Goal: Task Accomplishment & Management: Manage account settings

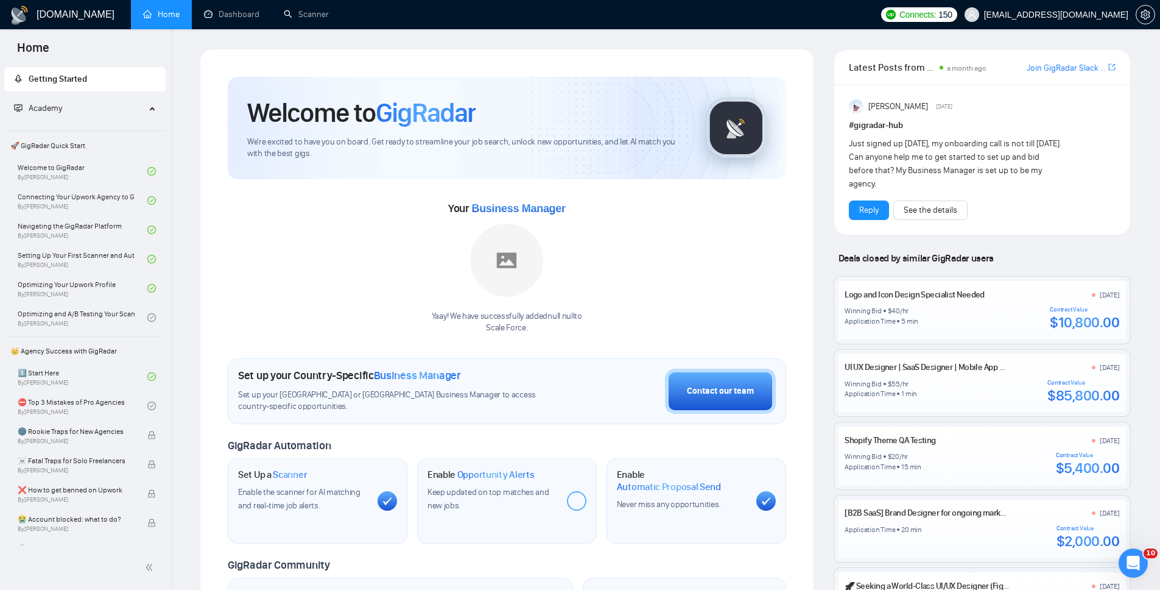
click at [1068, 22] on span "[EMAIL_ADDRESS][DOMAIN_NAME]" at bounding box center [1047, 14] width 178 height 39
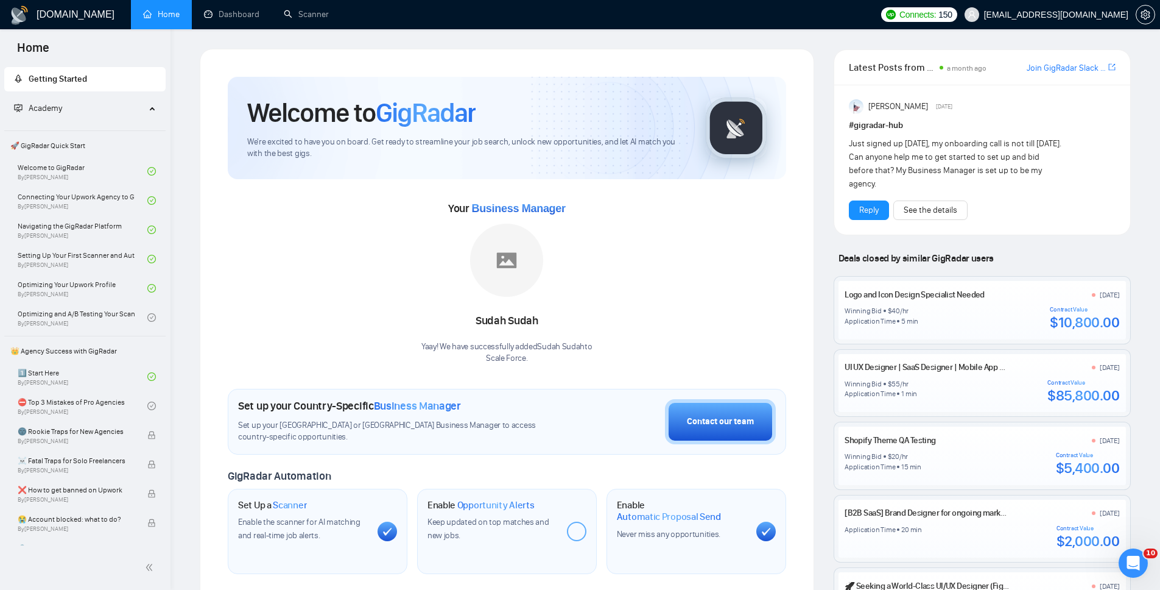
click at [57, 10] on h1 "[DOMAIN_NAME]" at bounding box center [76, 14] width 78 height 29
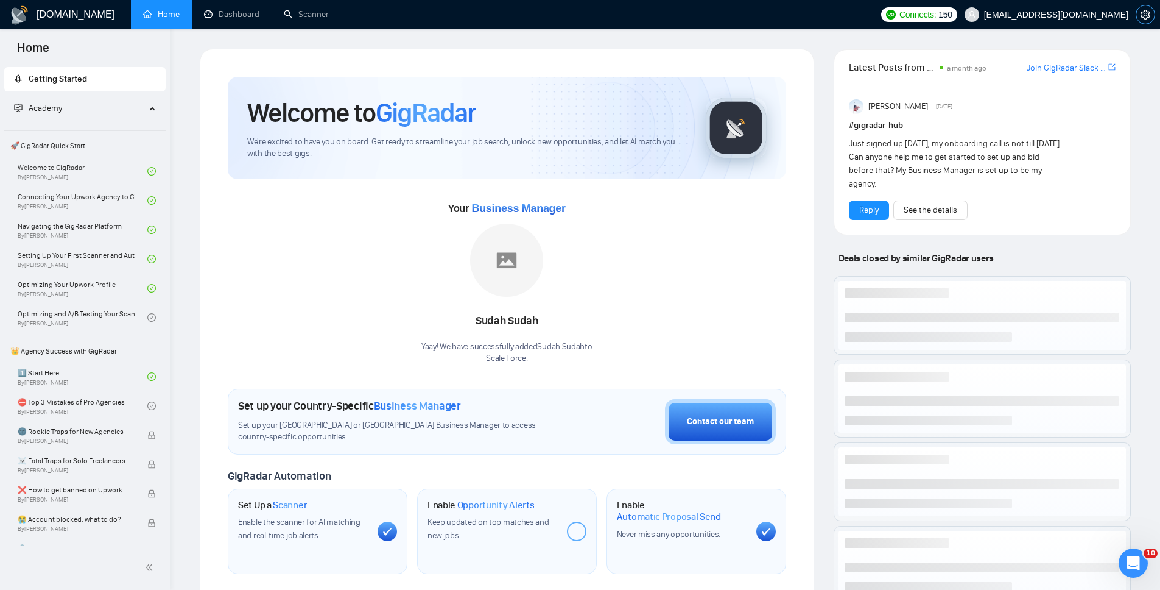
click at [1149, 7] on button "button" at bounding box center [1145, 14] width 19 height 19
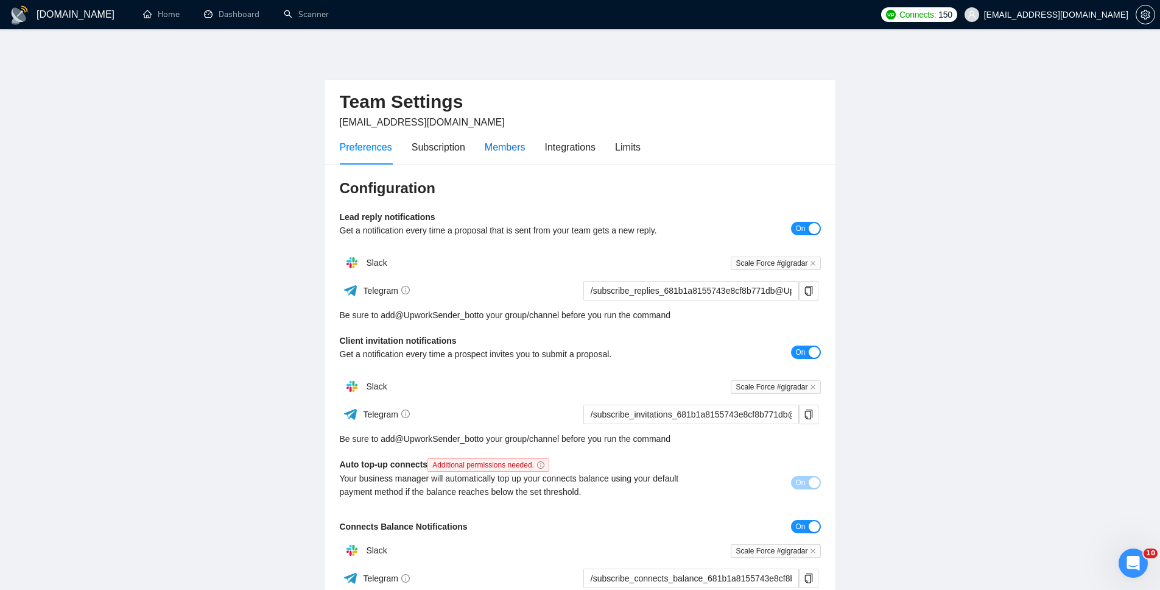
click at [504, 147] on div "Members" at bounding box center [505, 146] width 41 height 15
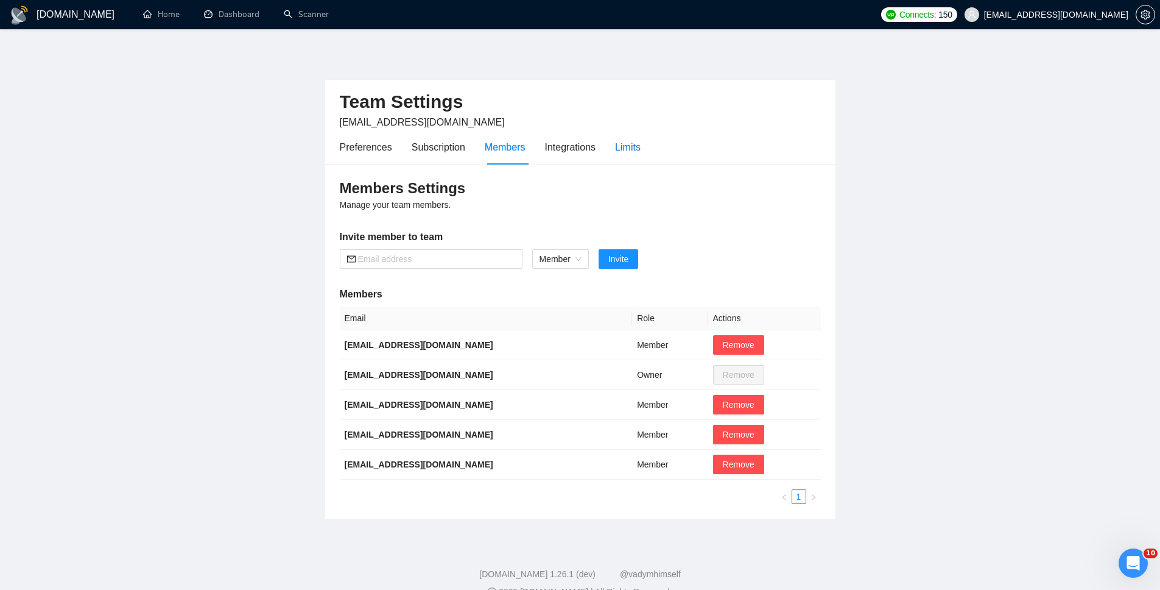
click at [641, 149] on div "Limits" at bounding box center [628, 146] width 26 height 15
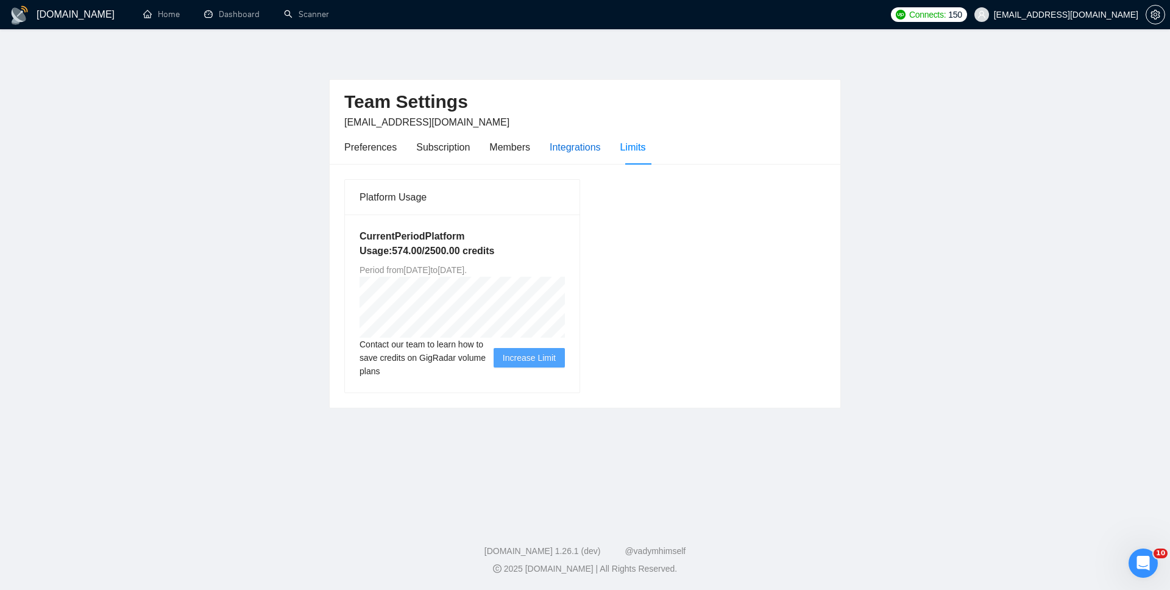
click at [575, 146] on div "Integrations" at bounding box center [574, 146] width 51 height 15
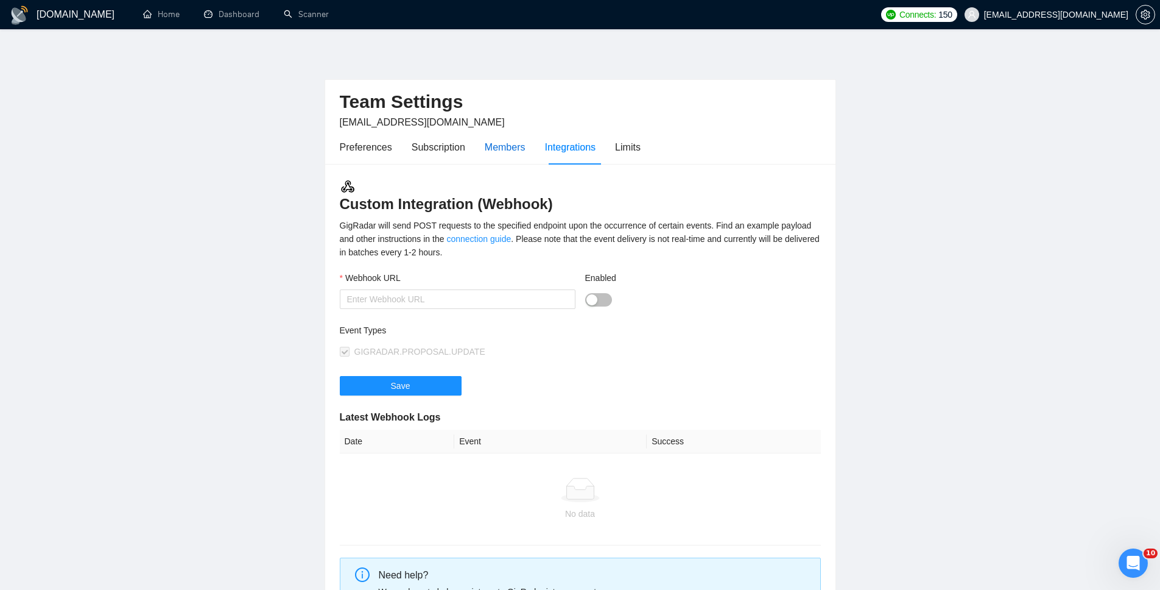
click at [510, 145] on div "Members" at bounding box center [505, 146] width 41 height 15
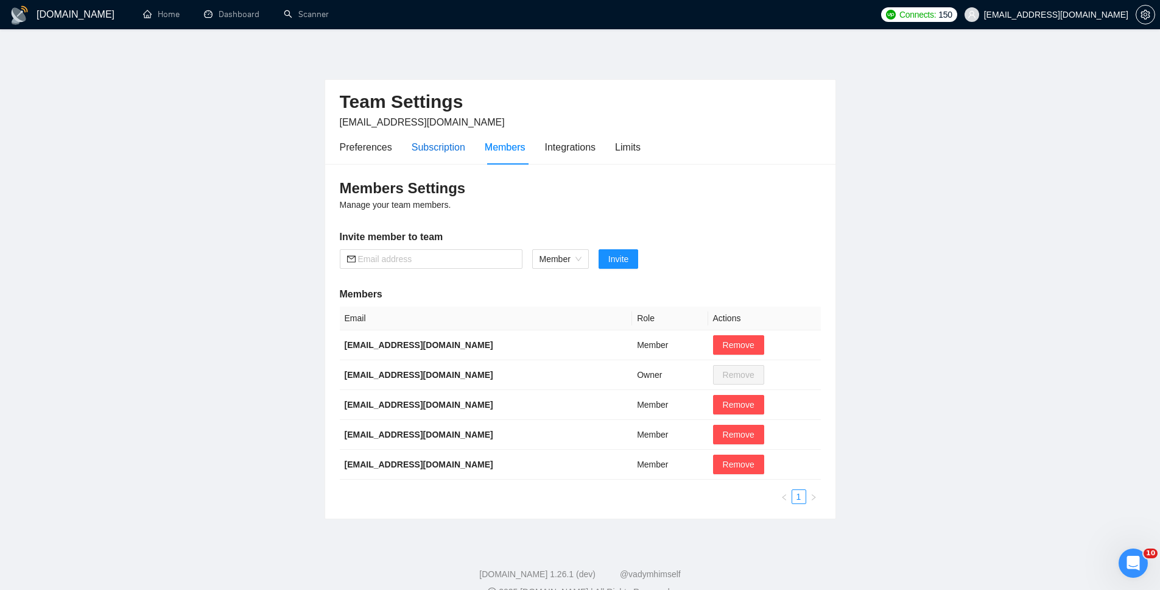
click at [437, 150] on div "Subscription" at bounding box center [439, 146] width 54 height 15
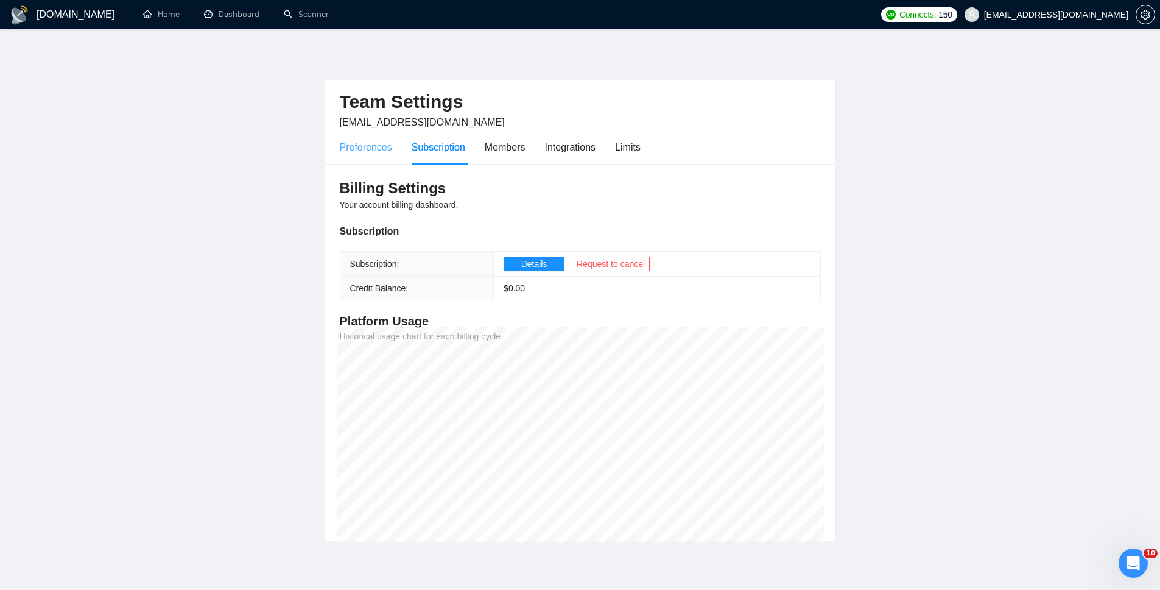
click at [382, 155] on div "Preferences" at bounding box center [366, 147] width 52 height 35
